Goal: Task Accomplishment & Management: Manage account settings

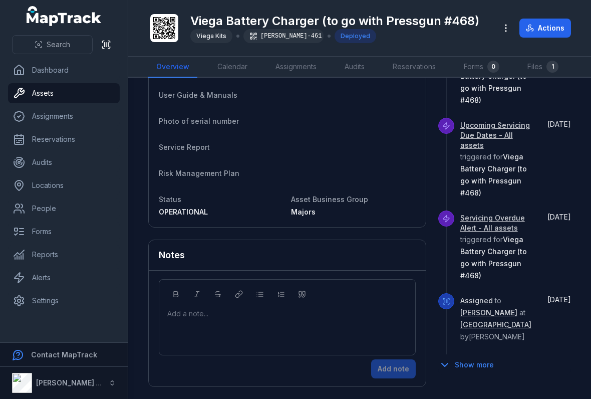
scroll to position [291, 0]
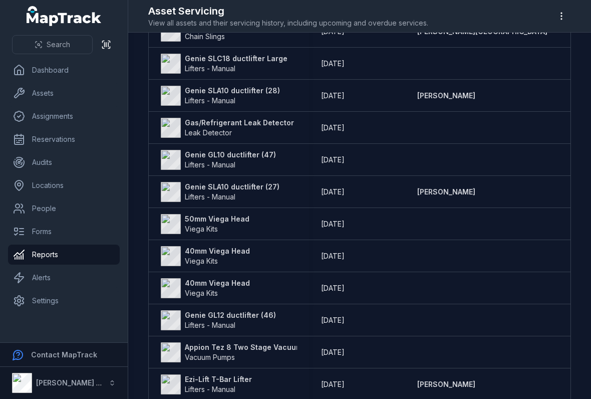
scroll to position [343, 0]
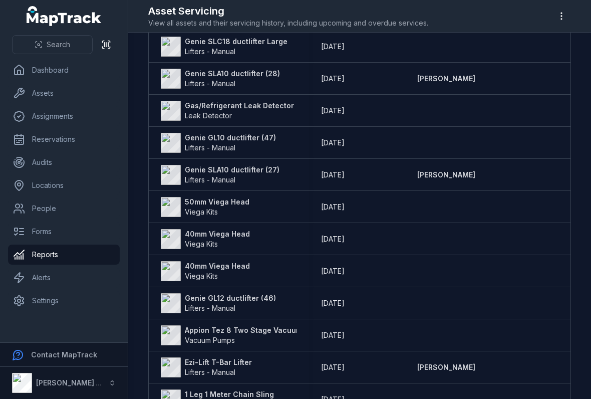
click at [197, 201] on strong "50mm Viega Head" at bounding box center [217, 202] width 65 height 10
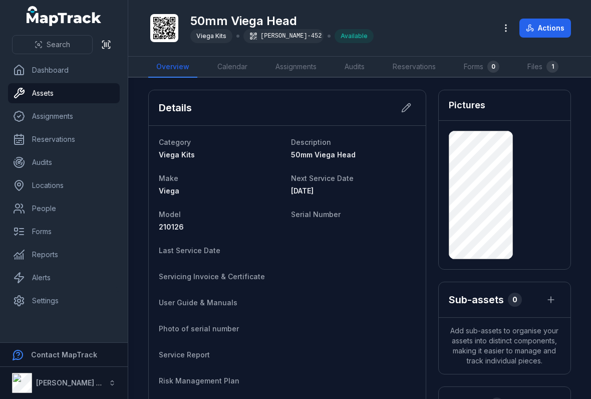
click at [412, 107] on button at bounding box center [406, 107] width 19 height 19
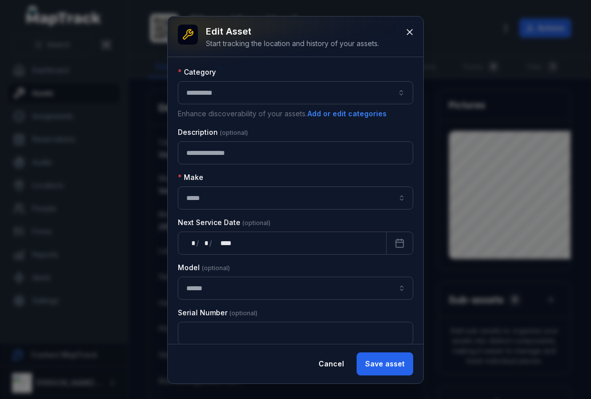
click at [413, 19] on div at bounding box center [296, 37] width 256 height 40
click at [412, 34] on icon at bounding box center [409, 32] width 5 height 5
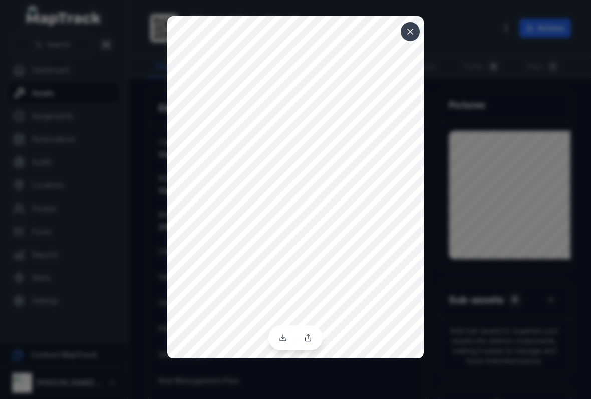
click at [403, 25] on button at bounding box center [410, 31] width 19 height 19
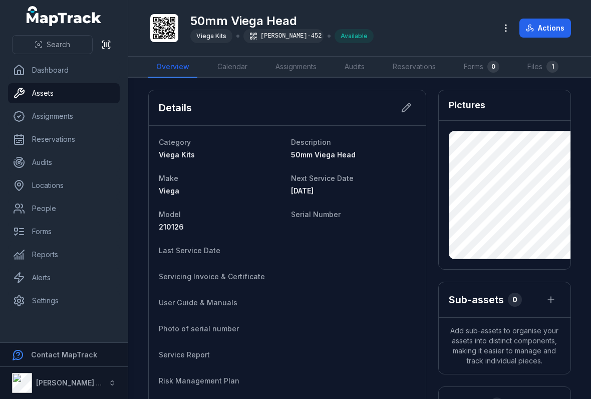
click at [411, 110] on icon at bounding box center [406, 108] width 10 height 10
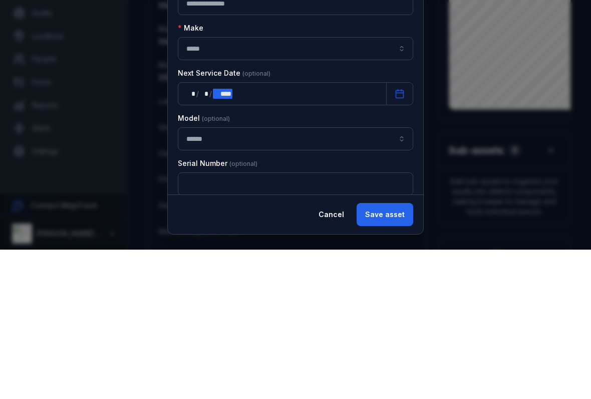
click at [324, 231] on div "** * / ** * / **** ****" at bounding box center [282, 242] width 209 height 23
click at [189, 322] on input "text" at bounding box center [295, 333] width 235 height 23
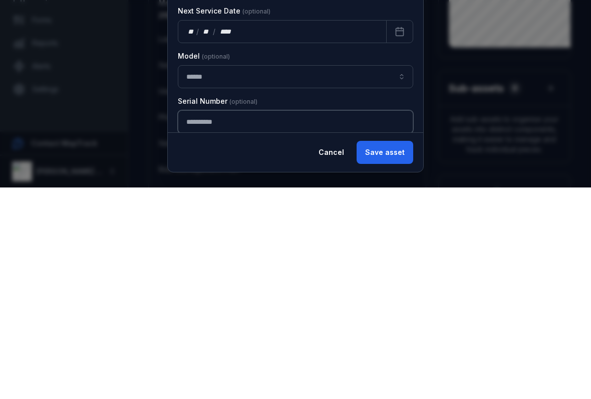
type input "**********"
click at [395, 352] on button "Save asset" at bounding box center [385, 363] width 57 height 23
